Goal: Connect with others: Connect with others

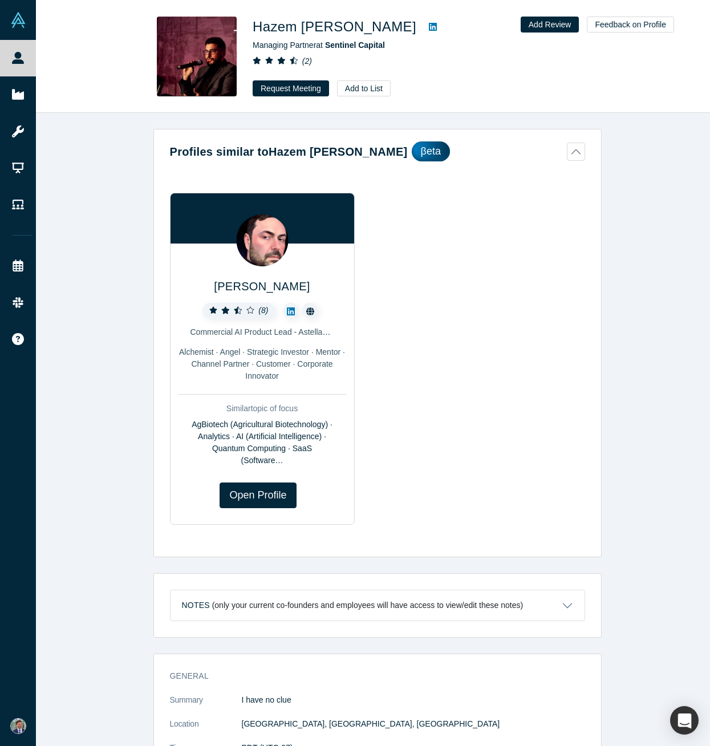
scroll to position [1109, 0]
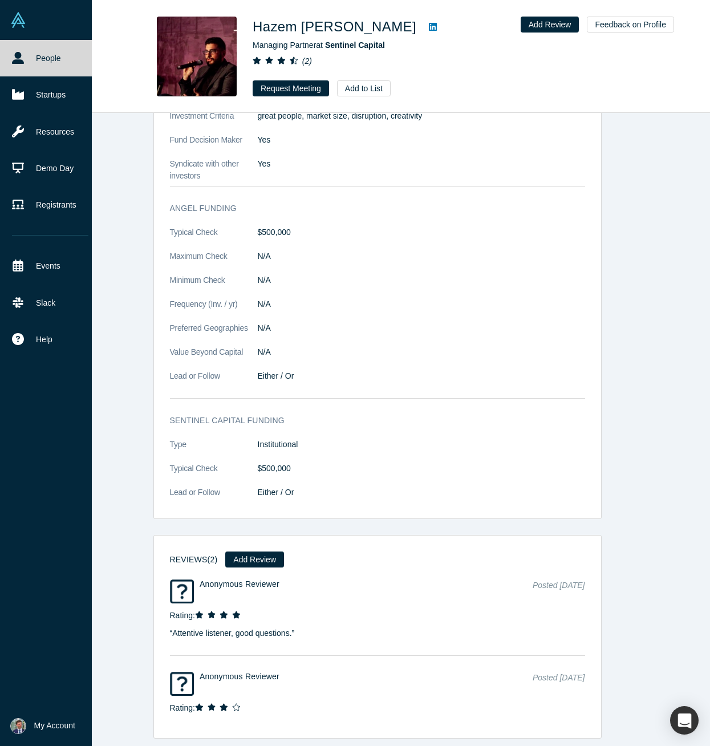
click at [22, 27] on img at bounding box center [18, 20] width 16 height 16
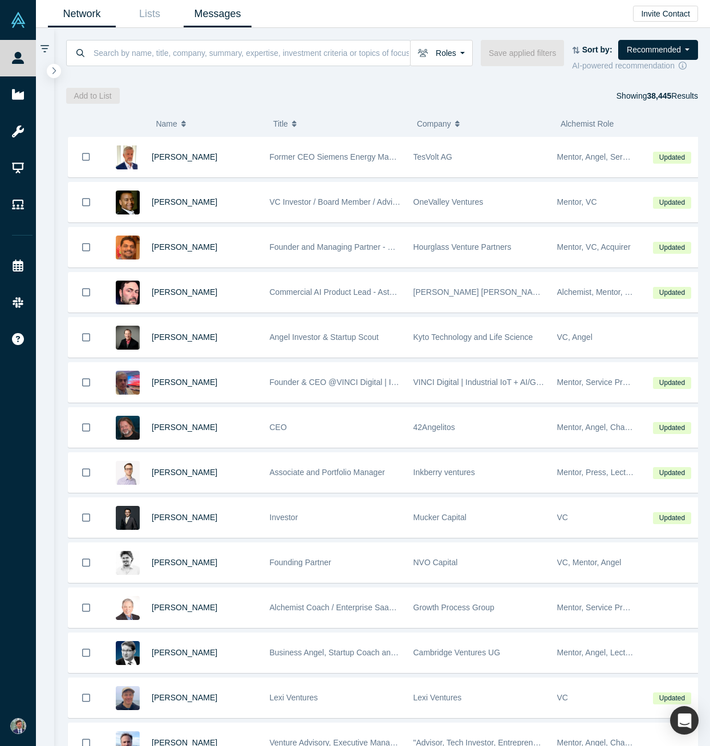
click at [214, 23] on link "Messages" at bounding box center [218, 14] width 68 height 27
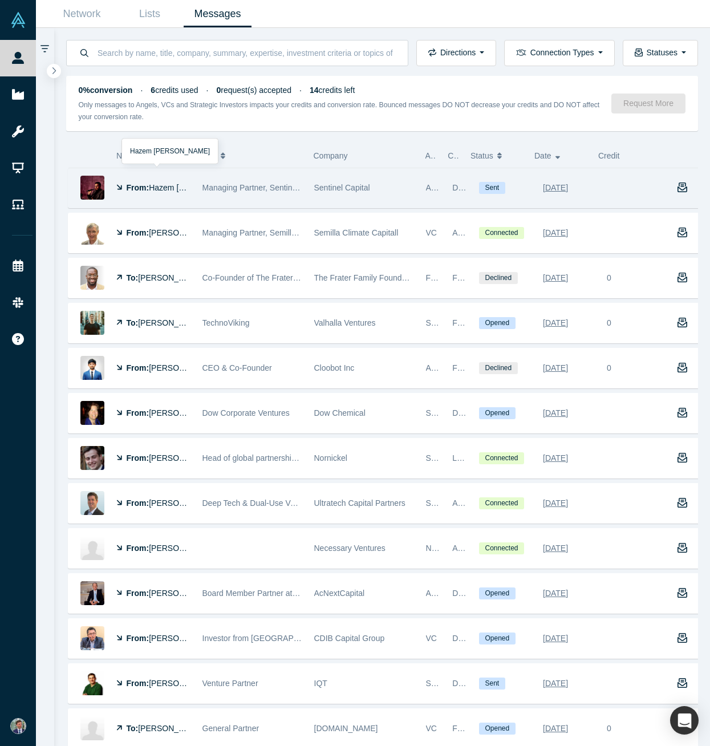
click at [177, 191] on span "Hazem [PERSON_NAME]" at bounding box center [195, 187] width 93 height 9
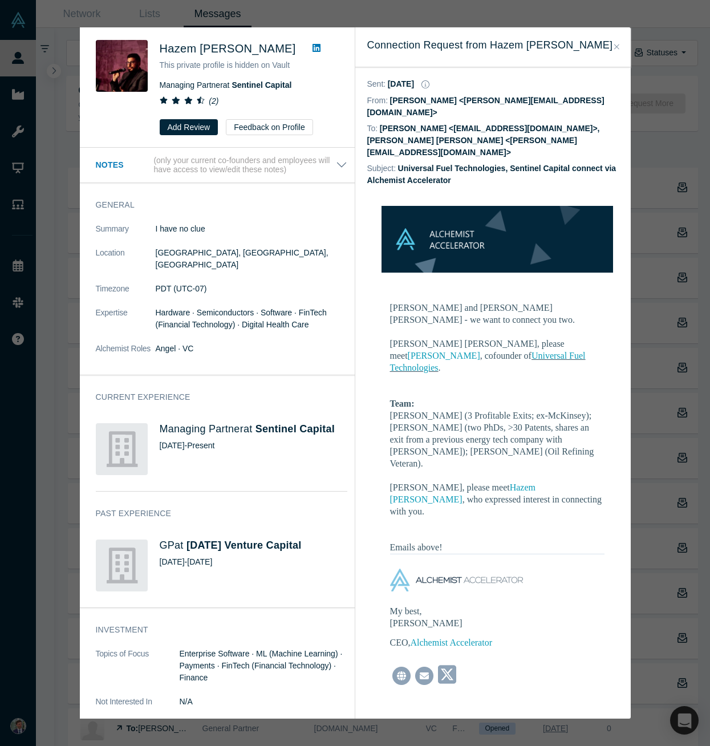
click at [616, 45] on icon "Close" at bounding box center [616, 47] width 5 height 8
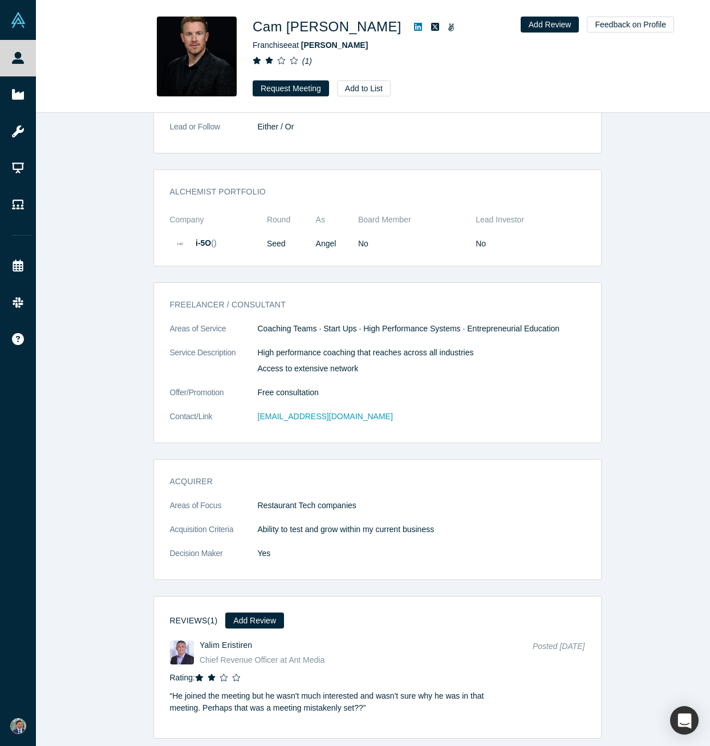
scroll to position [1764, 0]
